Goal: Task Accomplishment & Management: Manage account settings

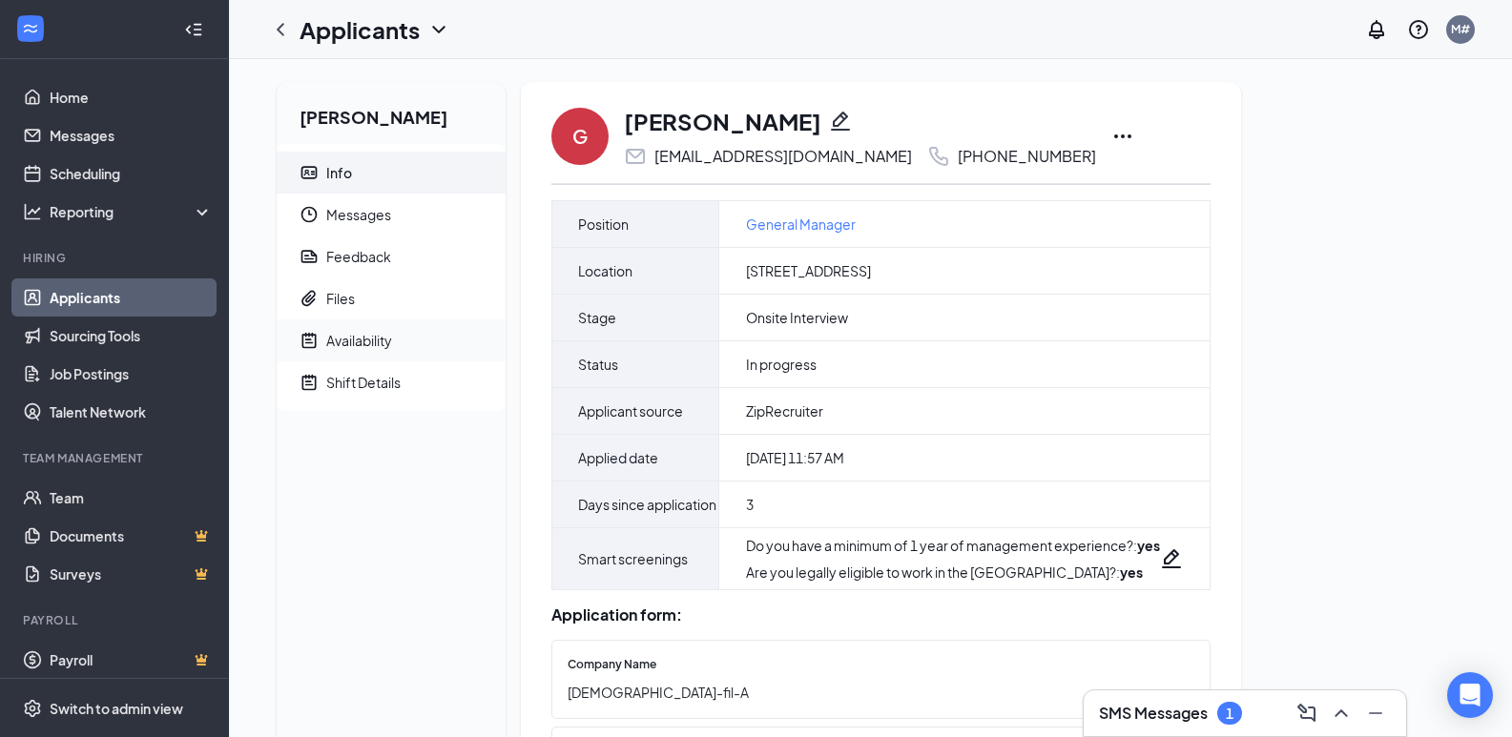
click at [378, 325] on span "Availability" at bounding box center [408, 341] width 164 height 42
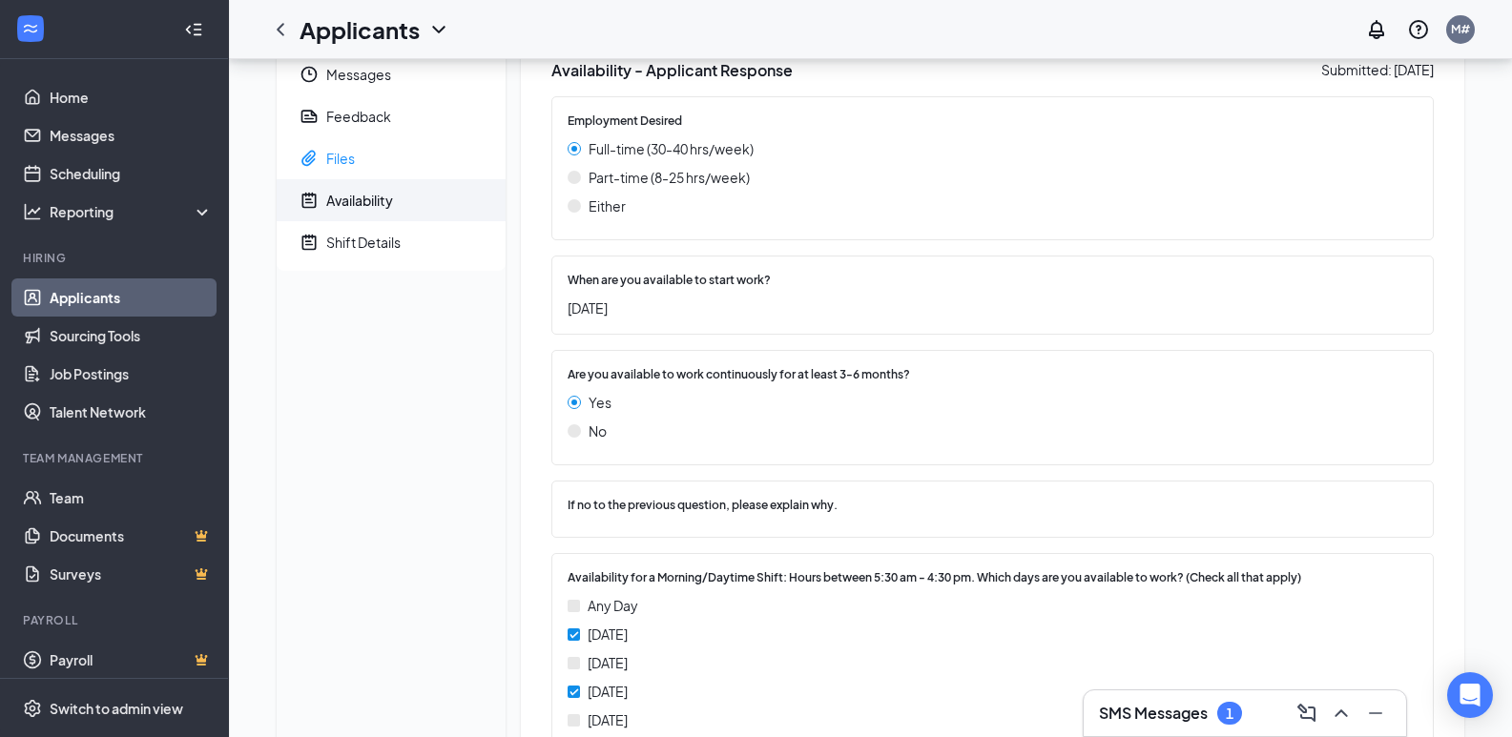
scroll to position [37, 0]
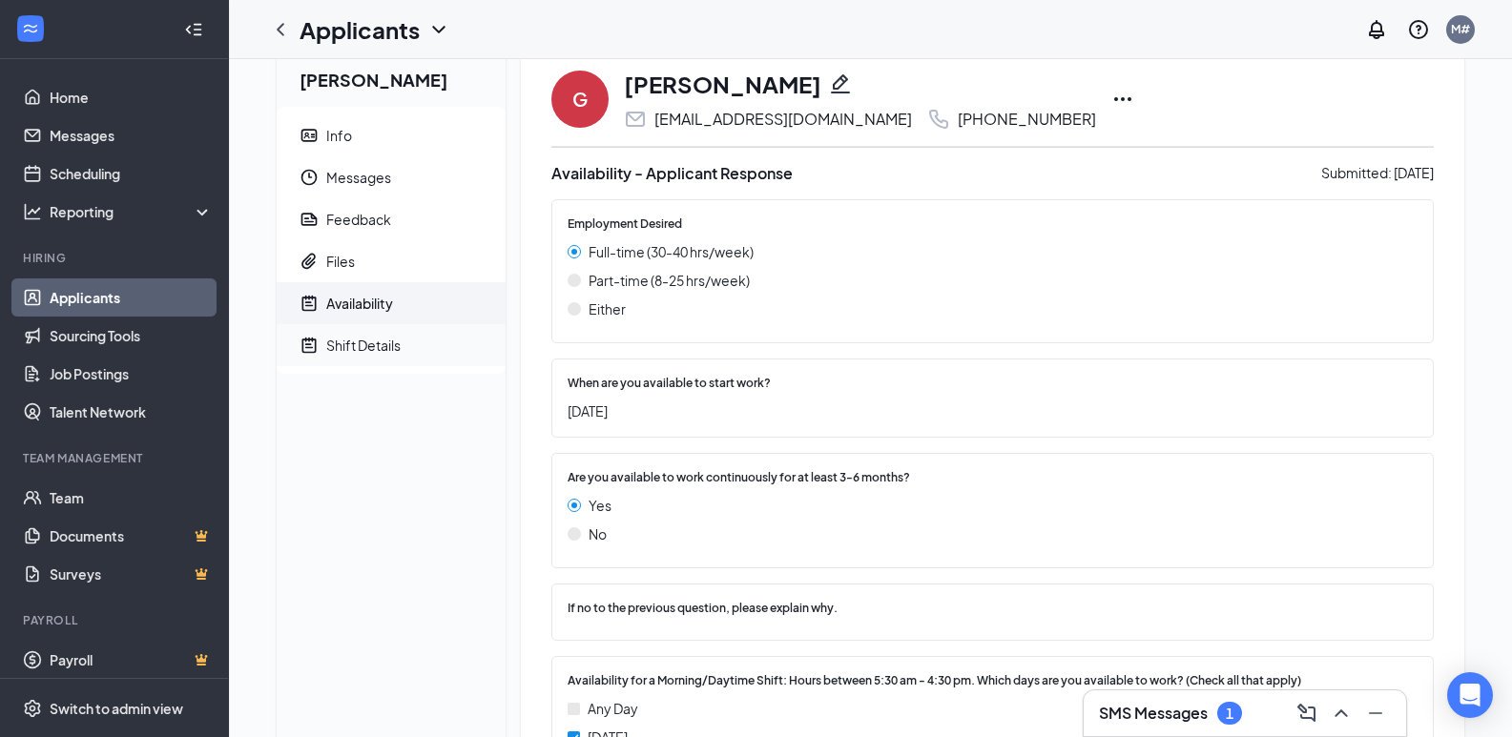
click at [373, 349] on div "Shift Details" at bounding box center [363, 345] width 74 height 19
click at [355, 344] on div "Shift Details" at bounding box center [363, 345] width 74 height 19
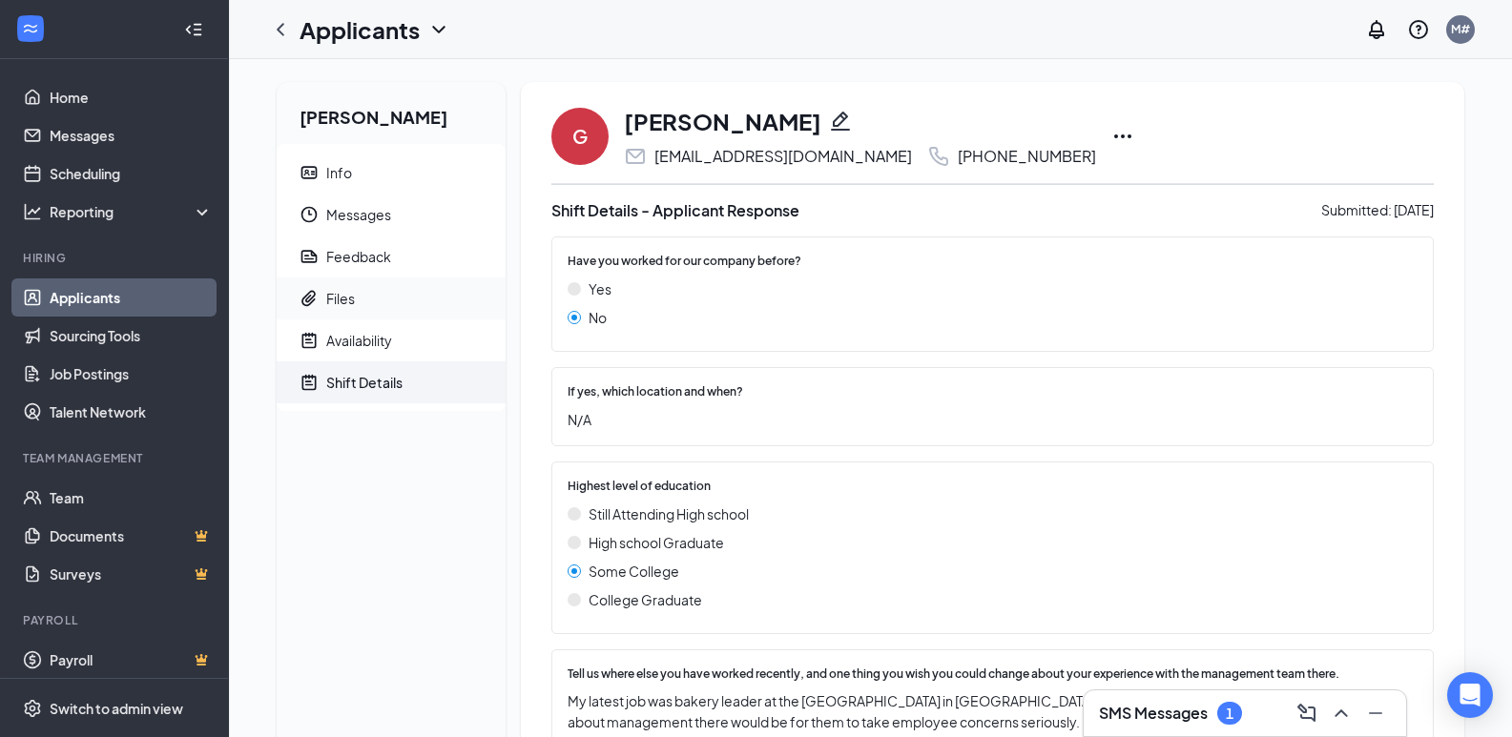
click at [353, 305] on div "Files" at bounding box center [340, 298] width 29 height 19
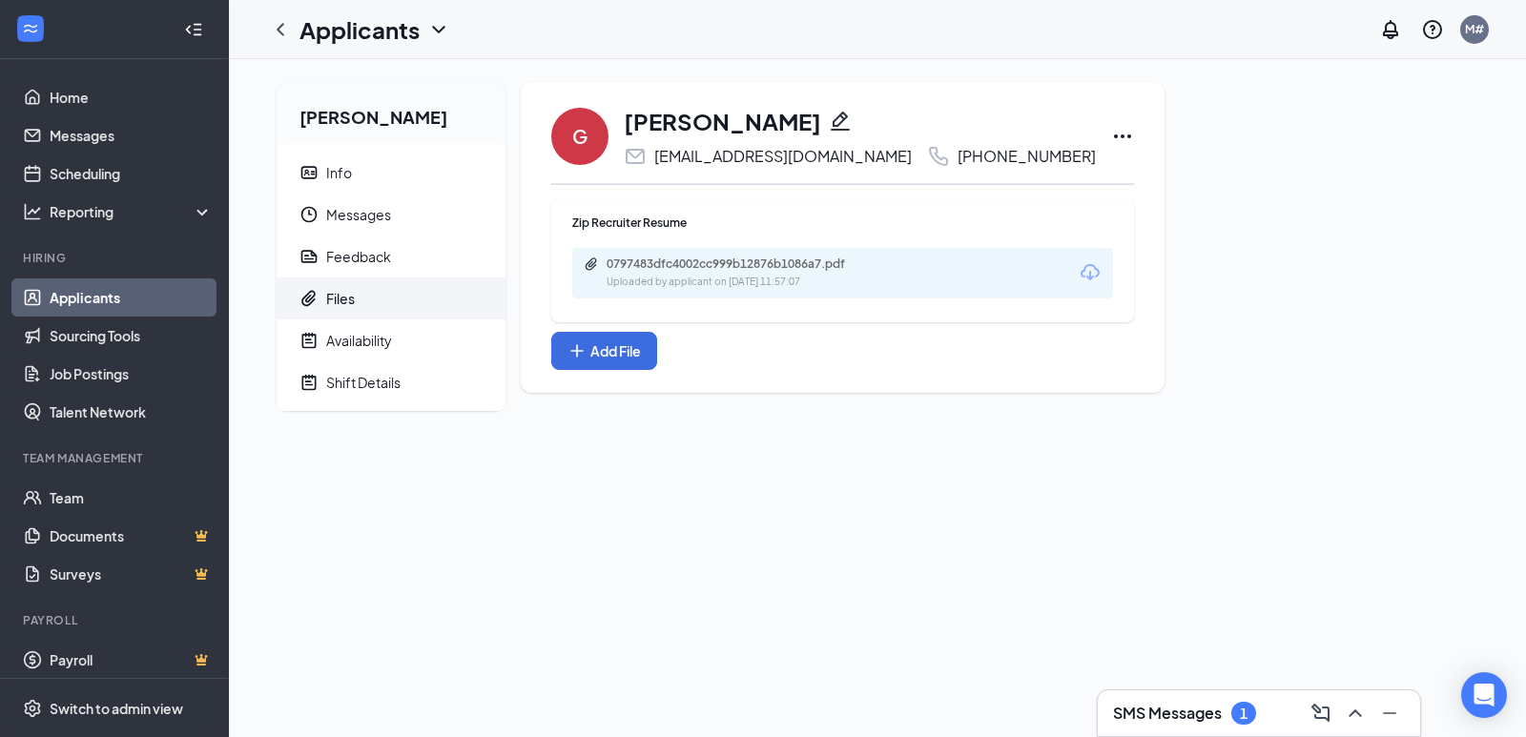
click at [728, 262] on div "0797483dfc4002cc999b12876b1086a7.pdf" at bounding box center [740, 264] width 267 height 15
click at [96, 91] on link "Home" at bounding box center [131, 97] width 163 height 38
